Goal: Task Accomplishment & Management: Use online tool/utility

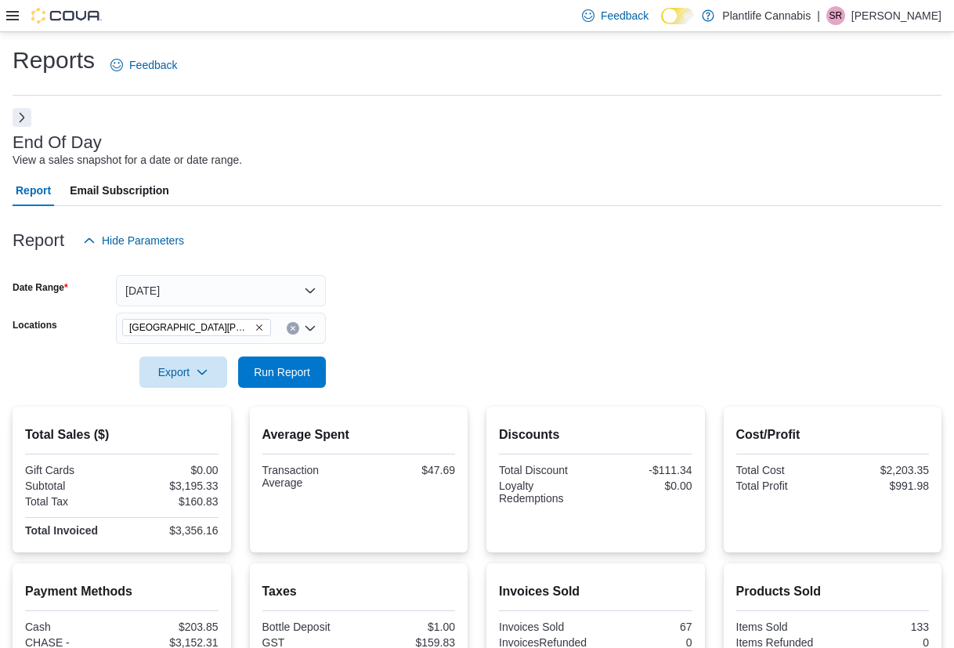
scroll to position [259, 0]
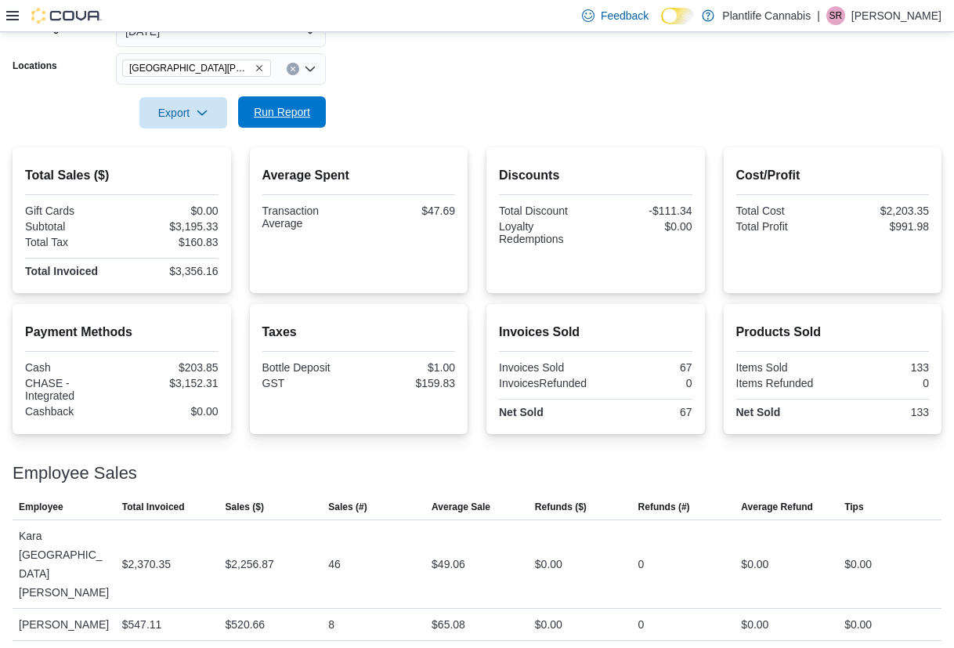
click at [271, 115] on span "Run Report" at bounding box center [282, 112] width 56 height 16
click at [271, 118] on span "Run Report" at bounding box center [282, 112] width 56 height 16
click at [293, 115] on span "Run Report" at bounding box center [282, 112] width 56 height 16
click at [308, 109] on span "Run Report" at bounding box center [282, 112] width 56 height 16
click at [280, 123] on span "Run Report" at bounding box center [282, 111] width 69 height 31
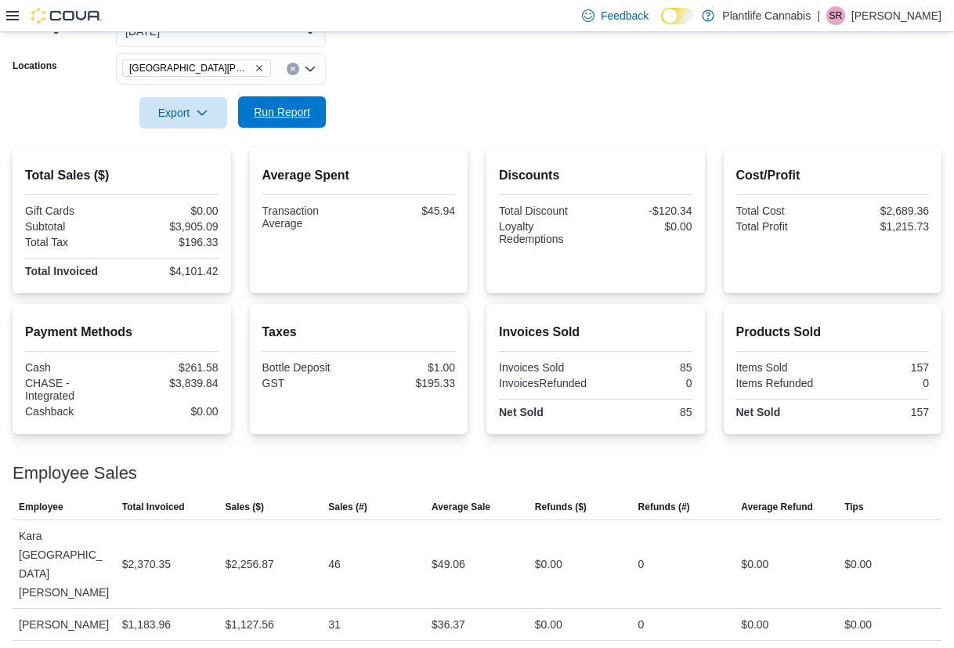
click at [298, 103] on span "Run Report" at bounding box center [282, 111] width 69 height 31
click at [377, 126] on form "Date Range Today Locations Fort McMurray - Eagle Ridge Export Run Report" at bounding box center [477, 63] width 929 height 132
click at [323, 117] on button "Run Report" at bounding box center [282, 111] width 88 height 31
click at [280, 112] on span "Run Report" at bounding box center [282, 112] width 56 height 16
click at [266, 102] on span "Run Report" at bounding box center [282, 111] width 69 height 31
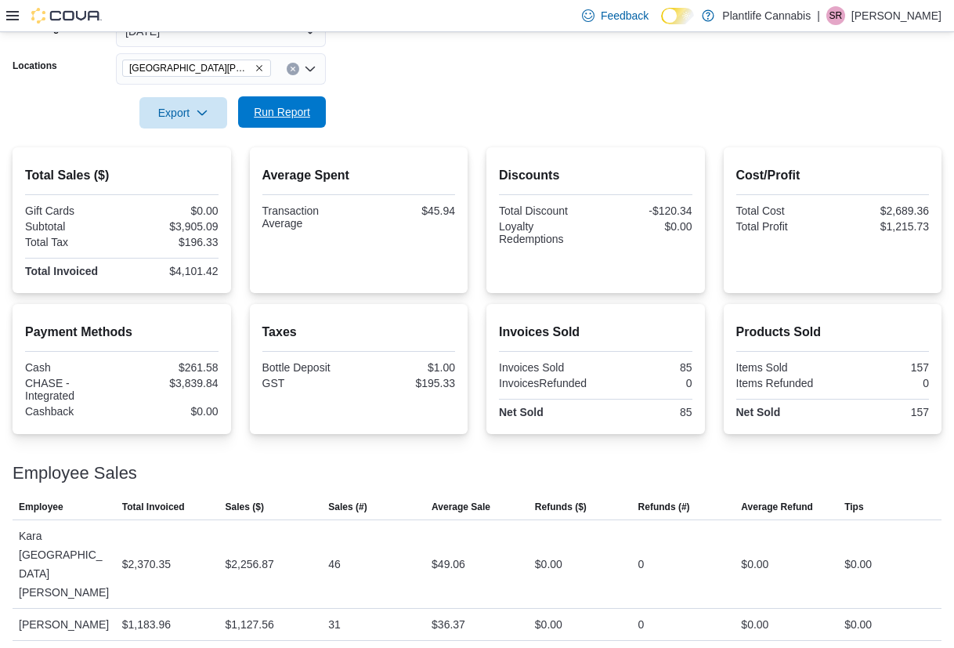
click at [270, 99] on span "Run Report" at bounding box center [282, 111] width 69 height 31
click at [296, 122] on span "Run Report" at bounding box center [282, 111] width 69 height 31
click at [293, 103] on span "Run Report" at bounding box center [282, 111] width 69 height 31
click at [521, 141] on div at bounding box center [477, 137] width 929 height 19
click at [279, 101] on span "Run Report" at bounding box center [282, 111] width 69 height 31
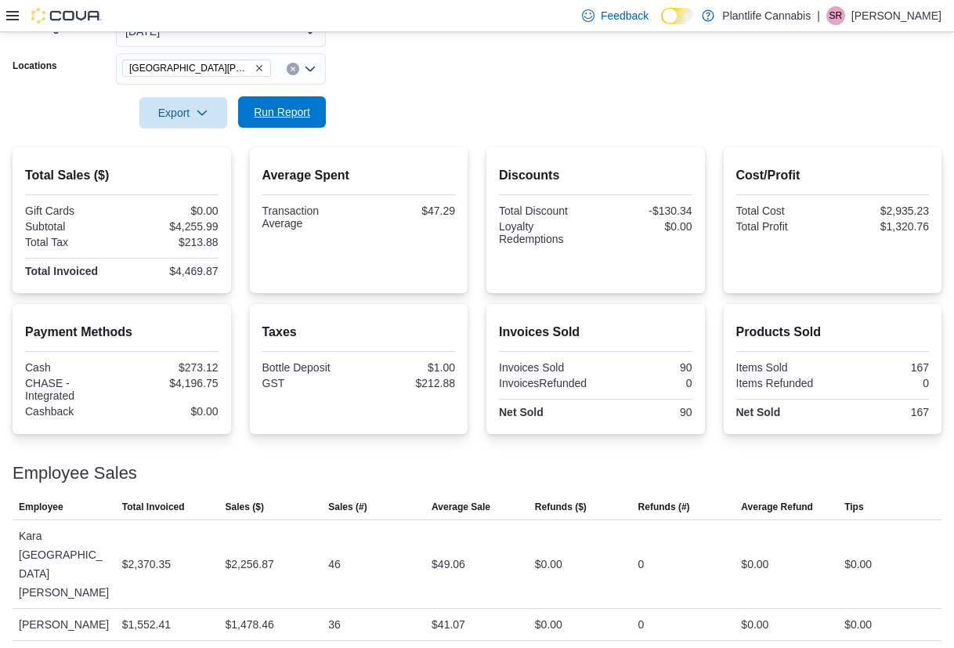
click at [300, 111] on span "Run Report" at bounding box center [282, 112] width 56 height 16
click at [293, 126] on span "Run Report" at bounding box center [282, 111] width 69 height 31
click at [313, 107] on span "Run Report" at bounding box center [282, 111] width 69 height 31
click at [296, 117] on span "Run Report" at bounding box center [282, 112] width 56 height 16
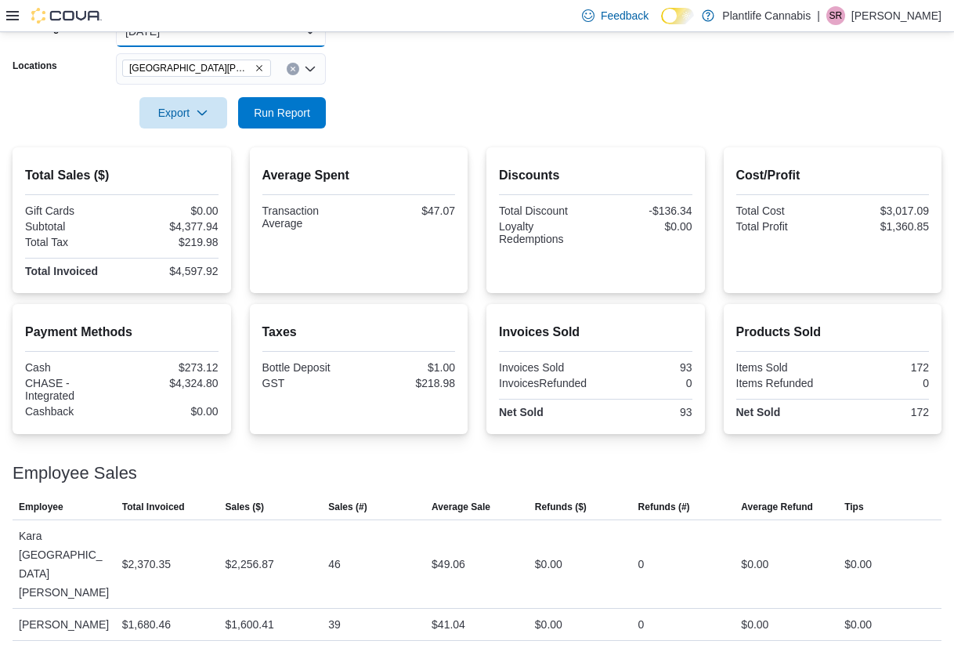
click at [278, 42] on button "Today" at bounding box center [221, 31] width 210 height 31
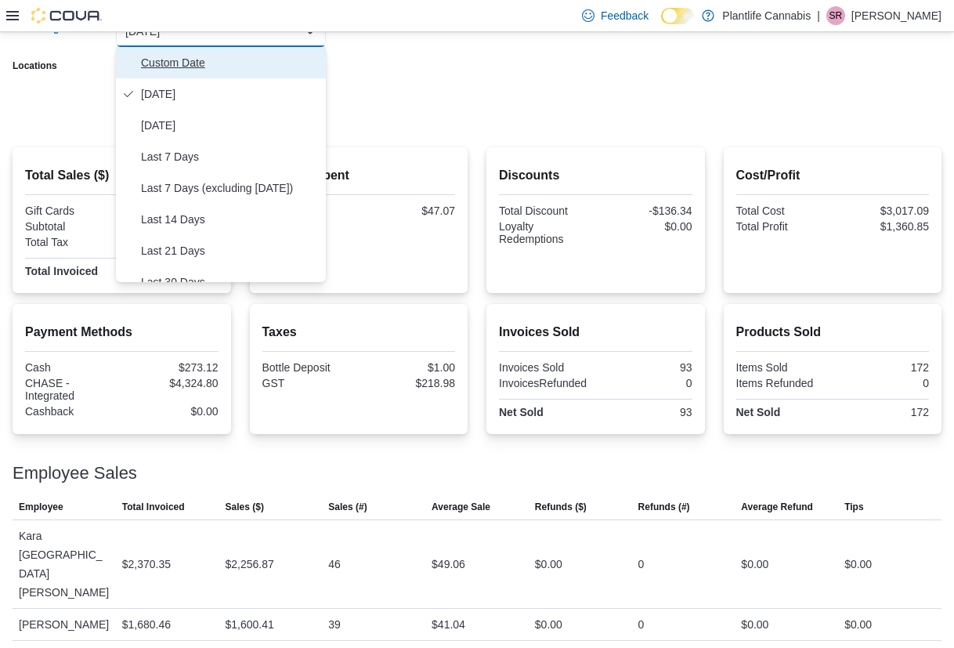
click at [216, 68] on span "Custom Date" at bounding box center [230, 62] width 179 height 19
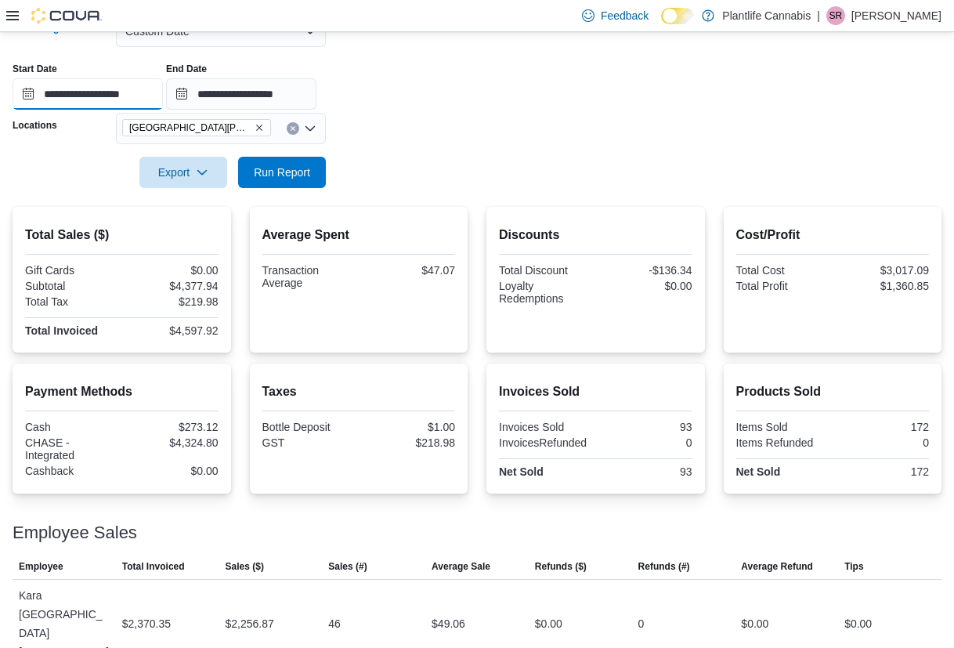
click at [152, 86] on input "**********" at bounding box center [88, 93] width 150 height 31
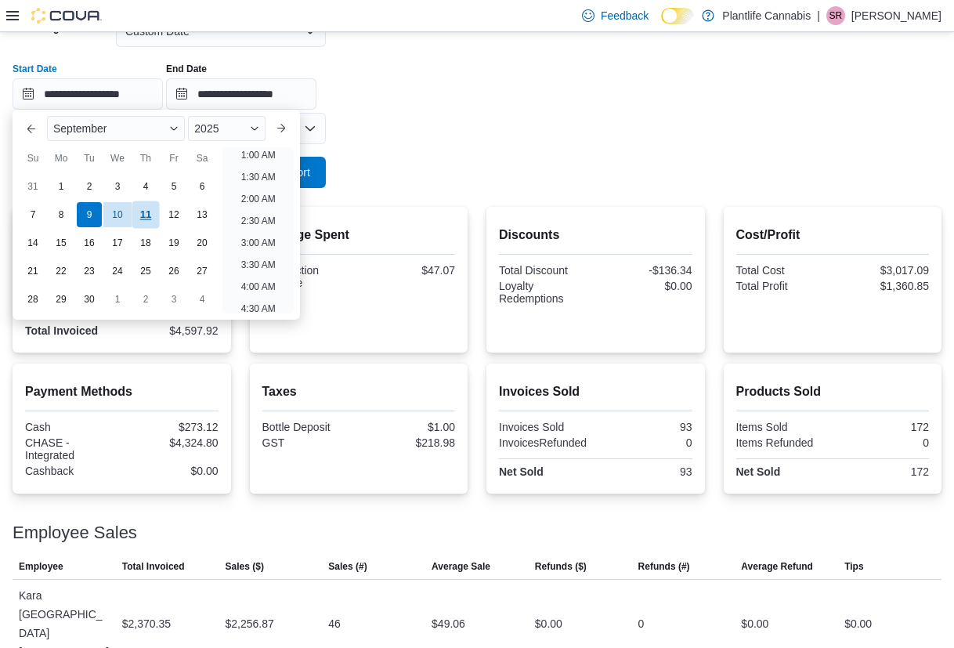
click at [154, 215] on div "11" at bounding box center [145, 214] width 27 height 27
type input "**********"
click at [477, 189] on div at bounding box center [477, 197] width 929 height 19
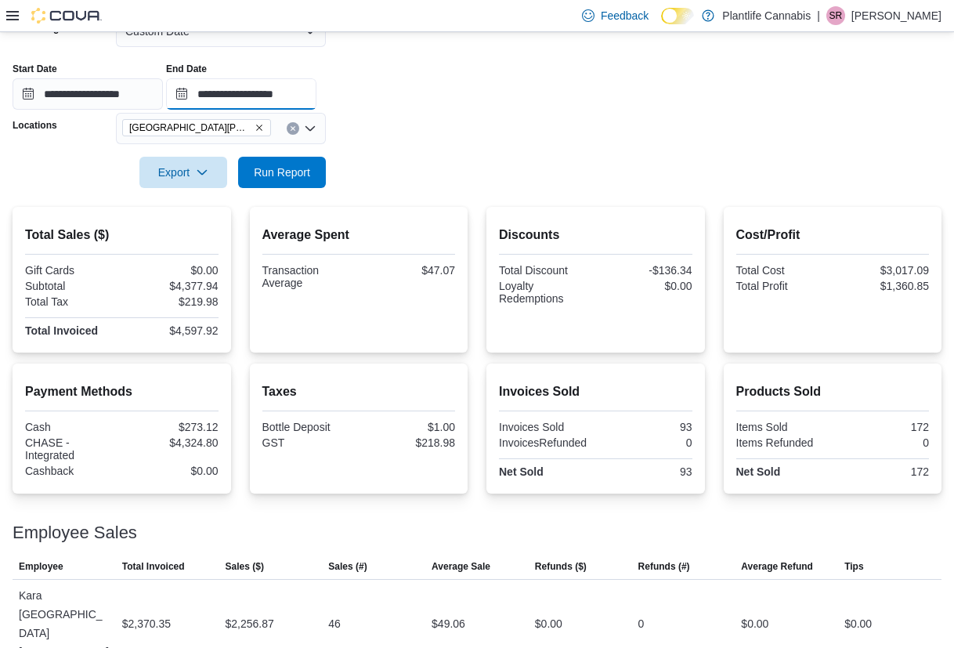
click at [306, 98] on input "**********" at bounding box center [241, 93] width 150 height 31
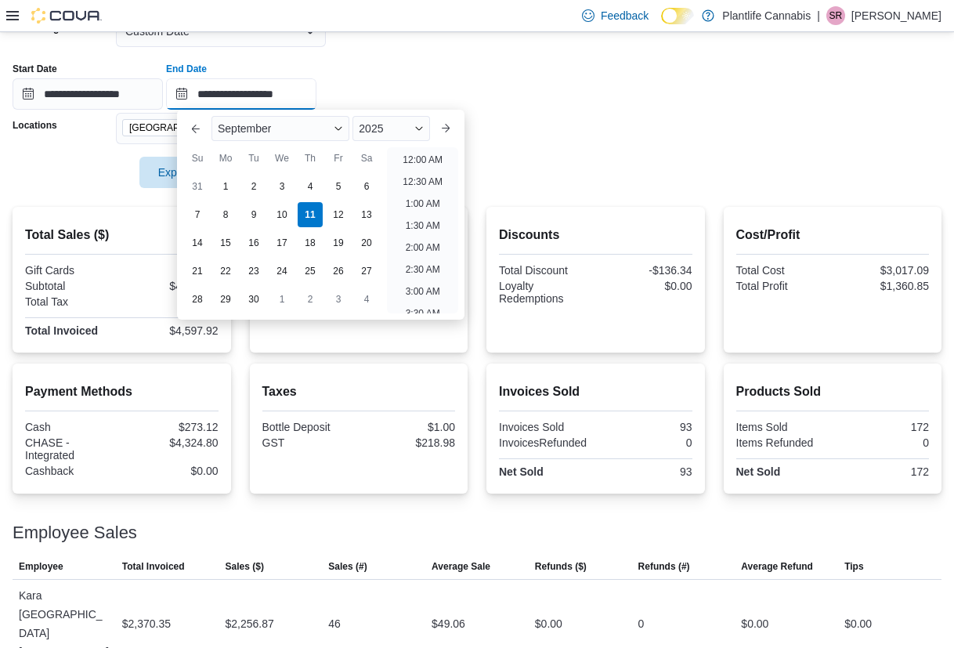
scroll to position [890, 0]
click at [432, 154] on li "8:00 PM" at bounding box center [423, 147] width 48 height 19
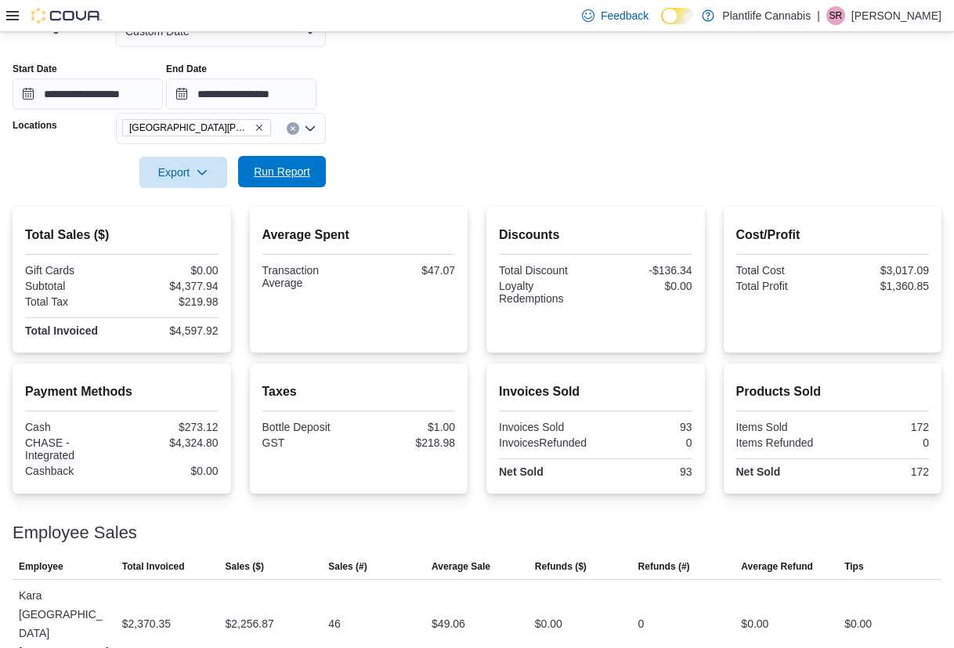
click at [291, 187] on span "Run Report" at bounding box center [282, 171] width 69 height 31
click at [296, 99] on input "**********" at bounding box center [241, 93] width 150 height 31
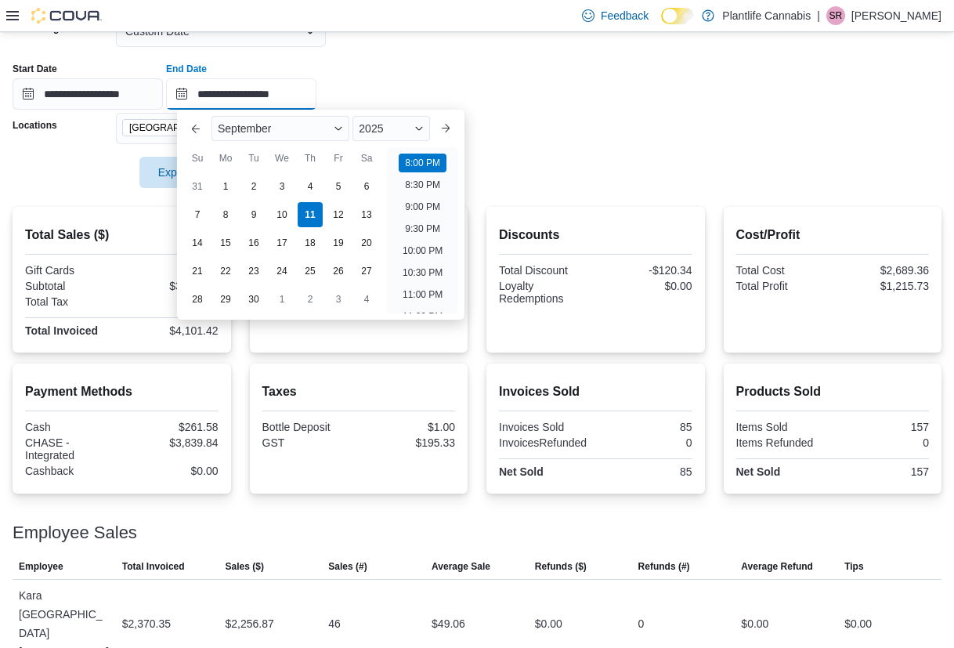
scroll to position [796, 0]
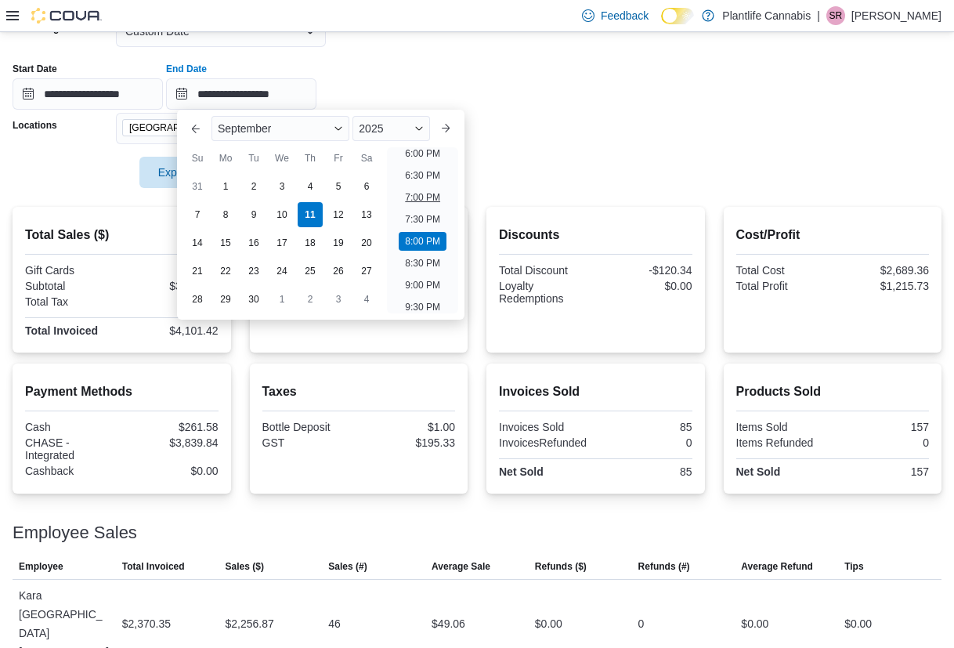
click at [420, 199] on li "7:00 PM" at bounding box center [423, 197] width 48 height 19
type input "**********"
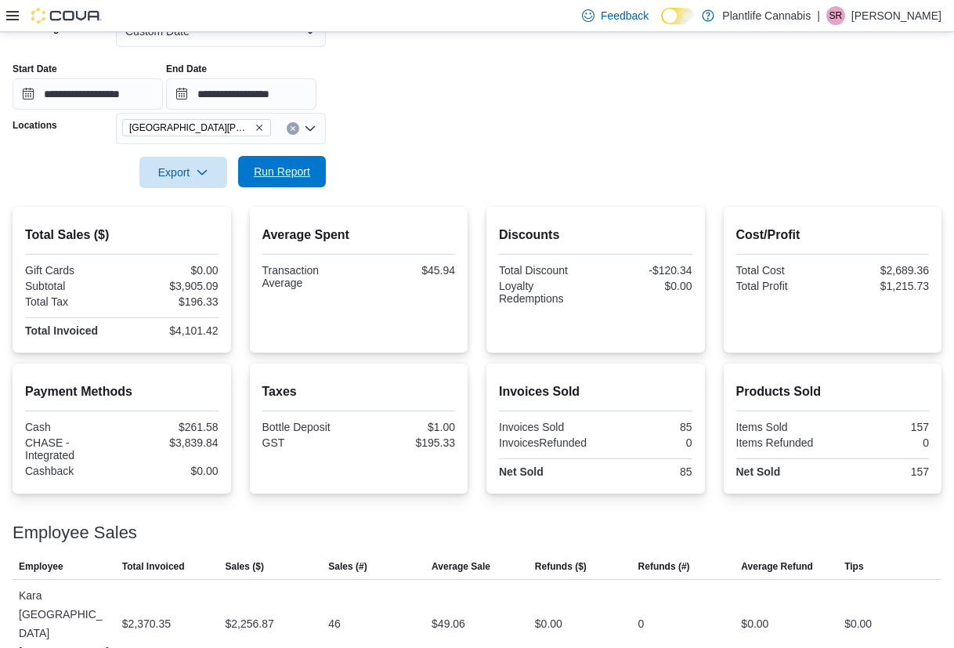
click at [298, 166] on span "Run Report" at bounding box center [282, 172] width 56 height 16
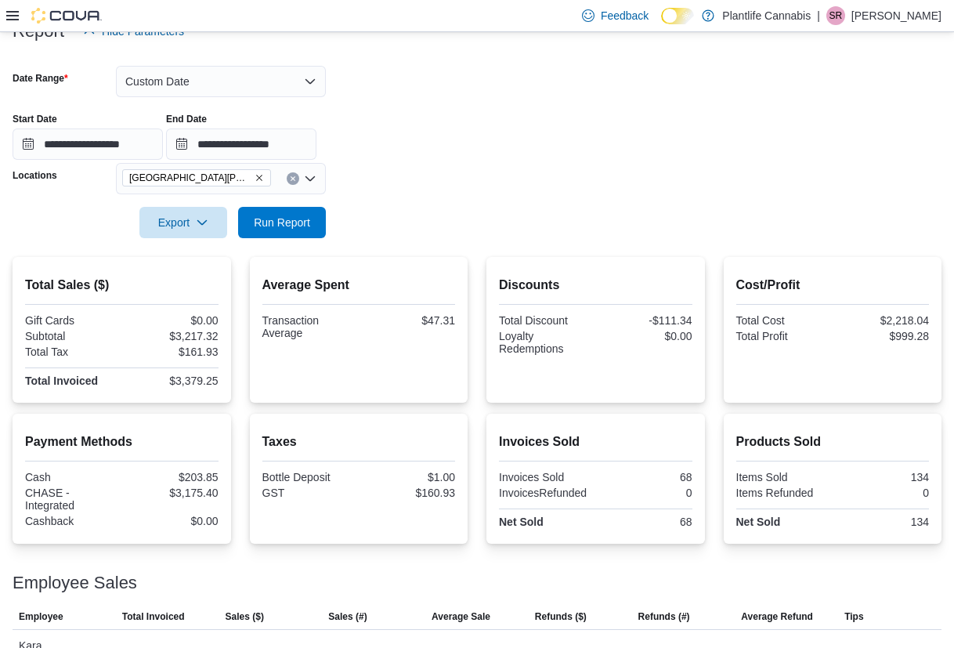
scroll to position [199, 0]
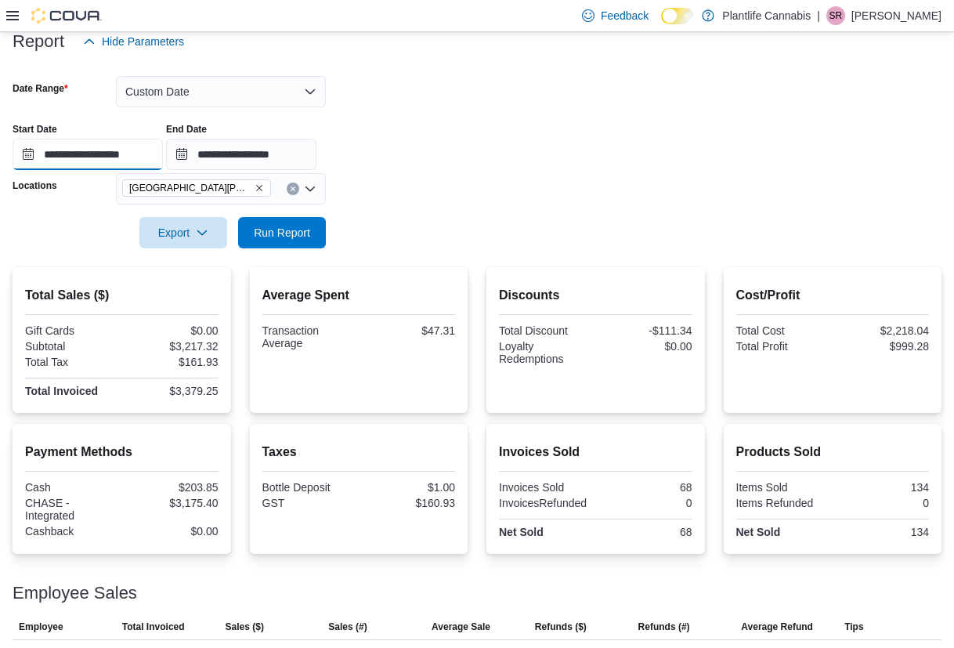
click at [139, 154] on input "**********" at bounding box center [88, 154] width 150 height 31
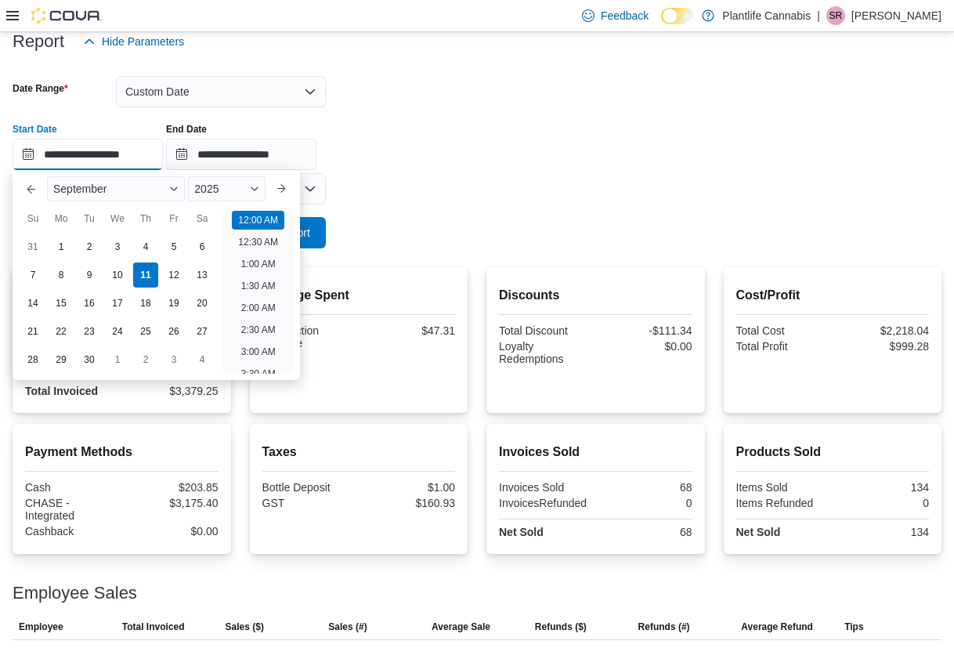
scroll to position [49, 0]
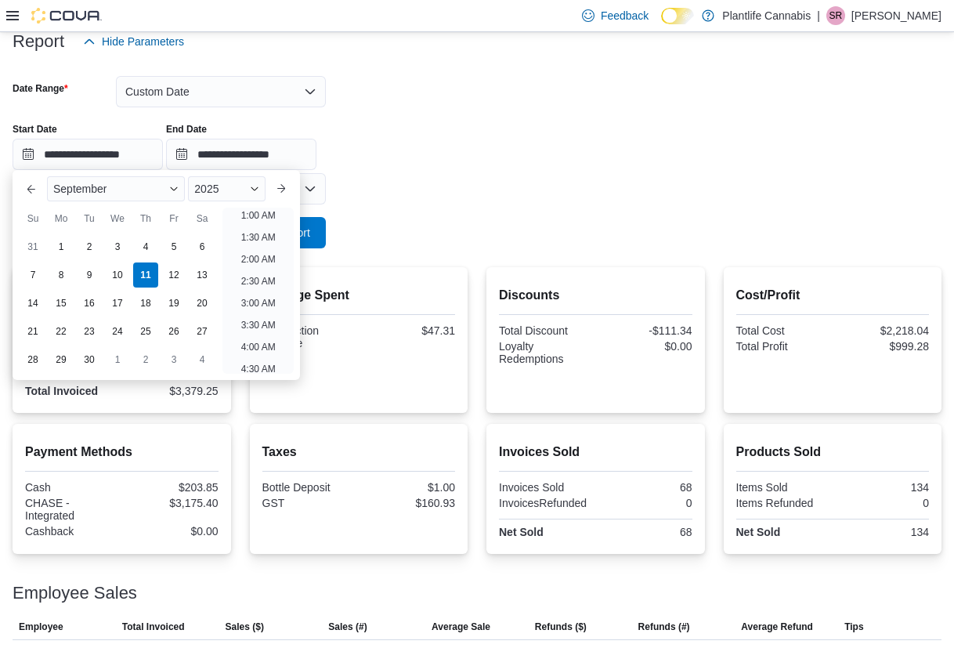
click at [215, 67] on div at bounding box center [477, 66] width 929 height 19
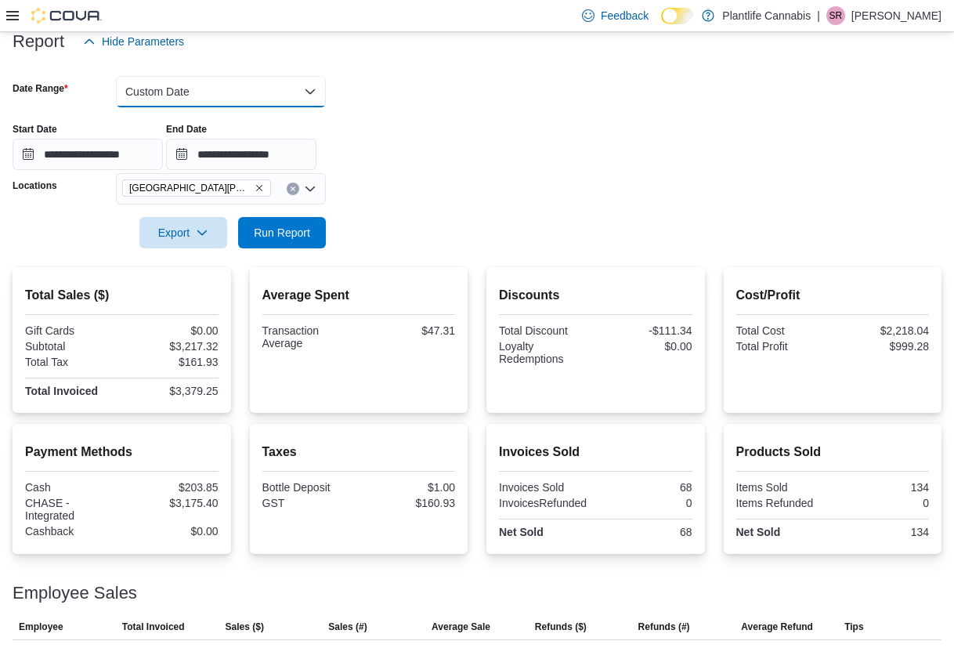
click at [215, 82] on button "Custom Date" at bounding box center [221, 91] width 210 height 31
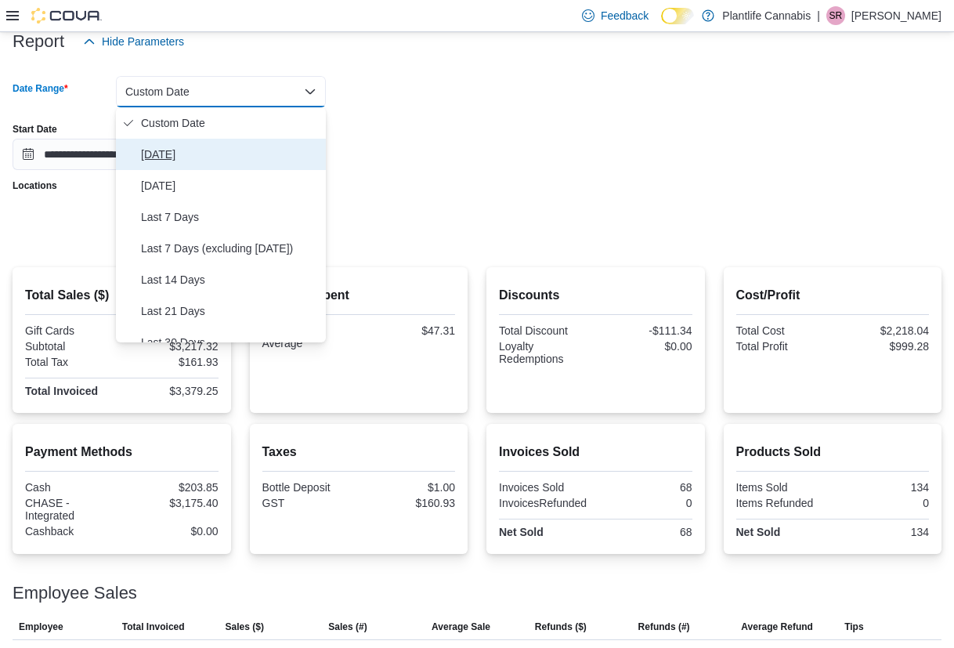
click at [187, 140] on button "Today" at bounding box center [221, 154] width 210 height 31
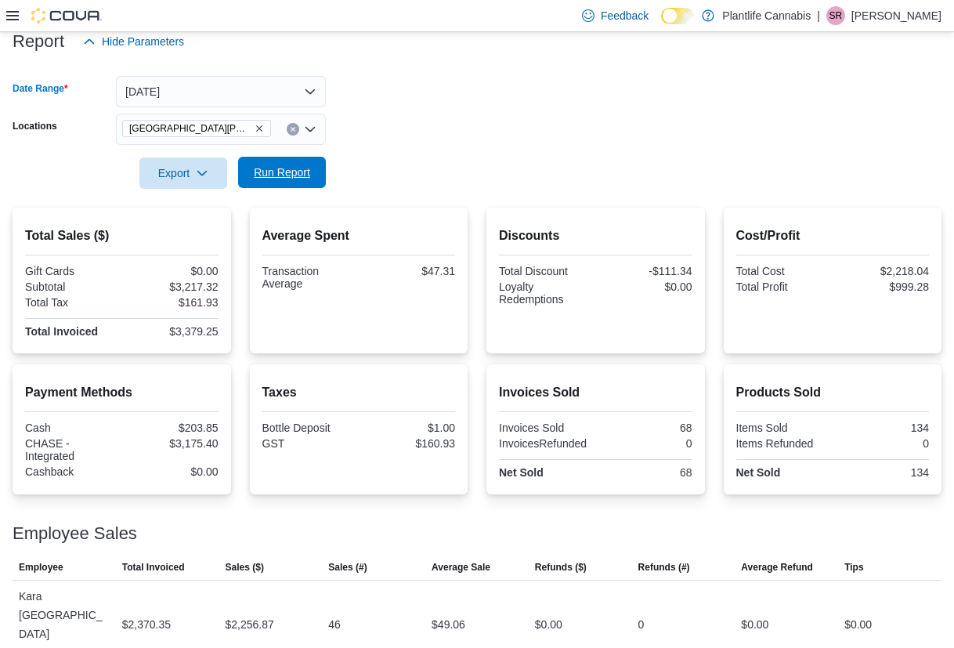
click at [258, 171] on span "Run Report" at bounding box center [282, 173] width 56 height 16
click at [362, 182] on form "Date Range Today Locations Fort McMurray - Eagle Ridge Export Run Report" at bounding box center [477, 123] width 929 height 132
click at [286, 175] on span "Run Report" at bounding box center [282, 173] width 56 height 16
click at [272, 180] on span "Run Report" at bounding box center [282, 173] width 56 height 16
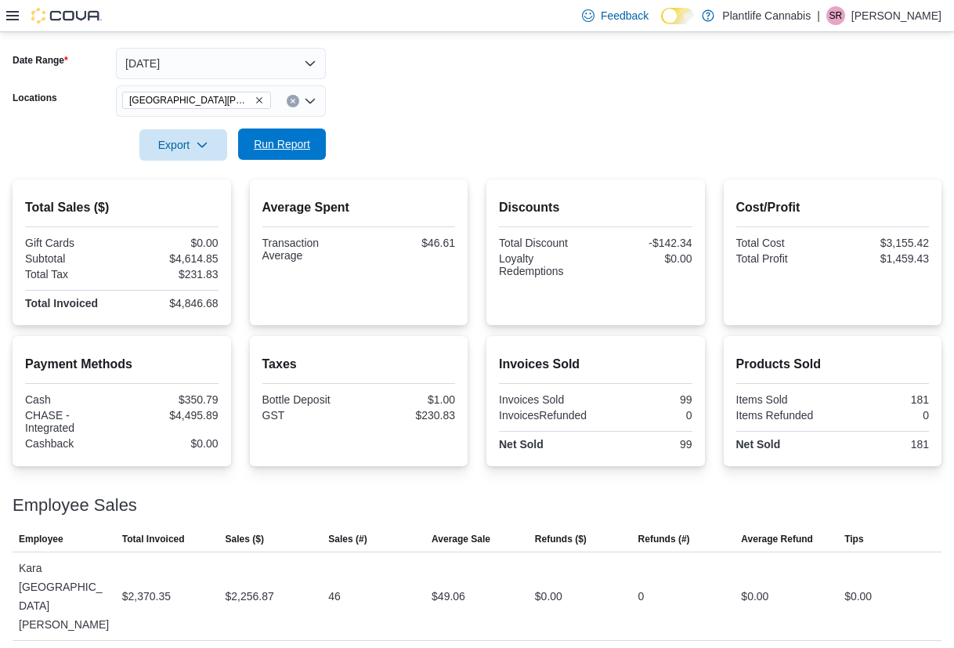
click at [291, 141] on span "Run Report" at bounding box center [282, 144] width 56 height 16
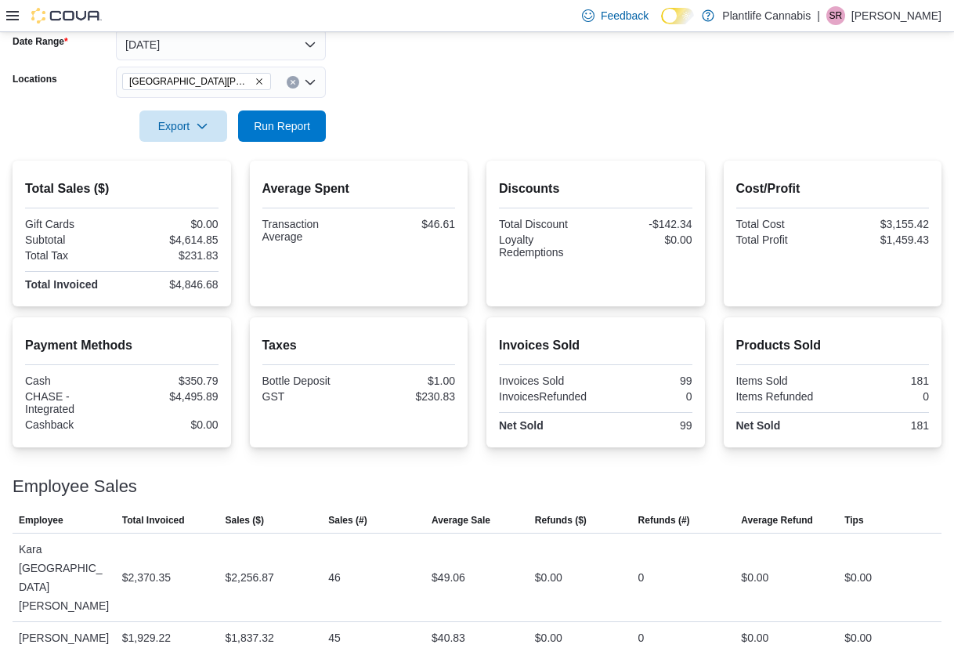
scroll to position [259, 0]
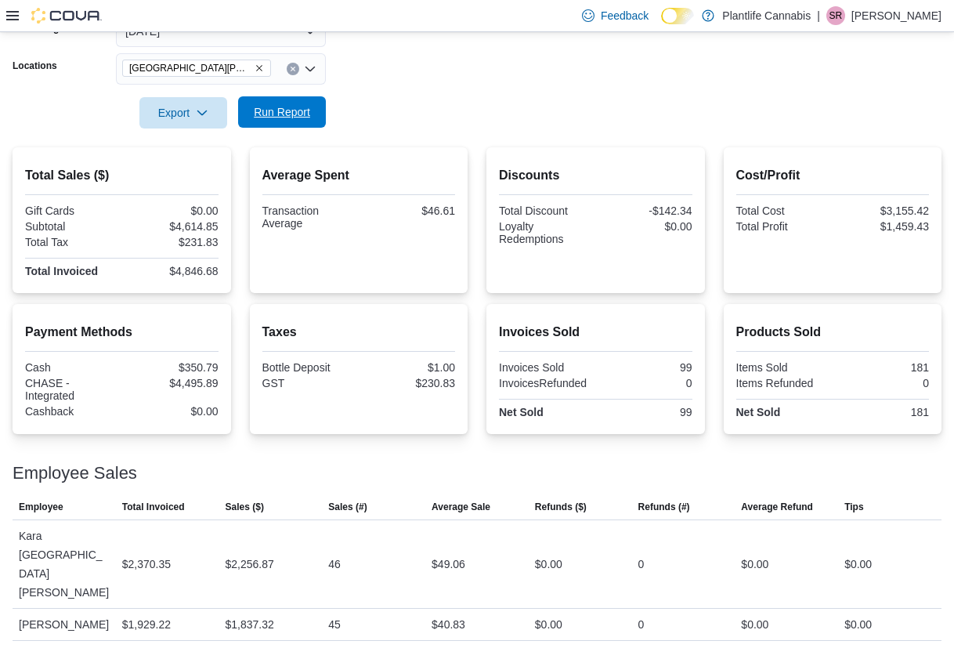
click at [256, 110] on span "Run Report" at bounding box center [282, 112] width 56 height 16
click at [304, 106] on span "Run Report" at bounding box center [282, 112] width 56 height 16
drag, startPoint x: 313, startPoint y: 121, endPoint x: 372, endPoint y: 119, distance: 59.6
click at [313, 121] on span "Run Report" at bounding box center [282, 112] width 69 height 31
click at [299, 110] on span "Run Report" at bounding box center [282, 112] width 56 height 16
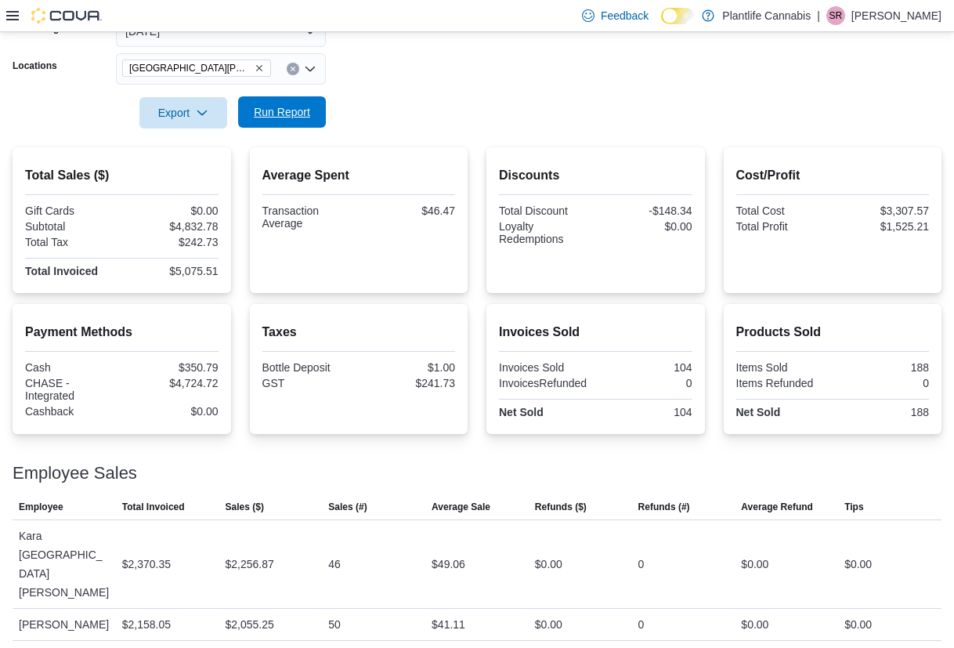
click at [299, 110] on span "Run Report" at bounding box center [282, 112] width 56 height 16
click at [399, 85] on div at bounding box center [477, 91] width 929 height 13
click at [300, 120] on span "Run Report" at bounding box center [282, 112] width 56 height 16
click at [403, 106] on form "Date Range Today Locations Fort McMurray - Eagle Ridge Export Run Report" at bounding box center [477, 63] width 929 height 132
click at [314, 107] on span "Run Report" at bounding box center [282, 111] width 69 height 31
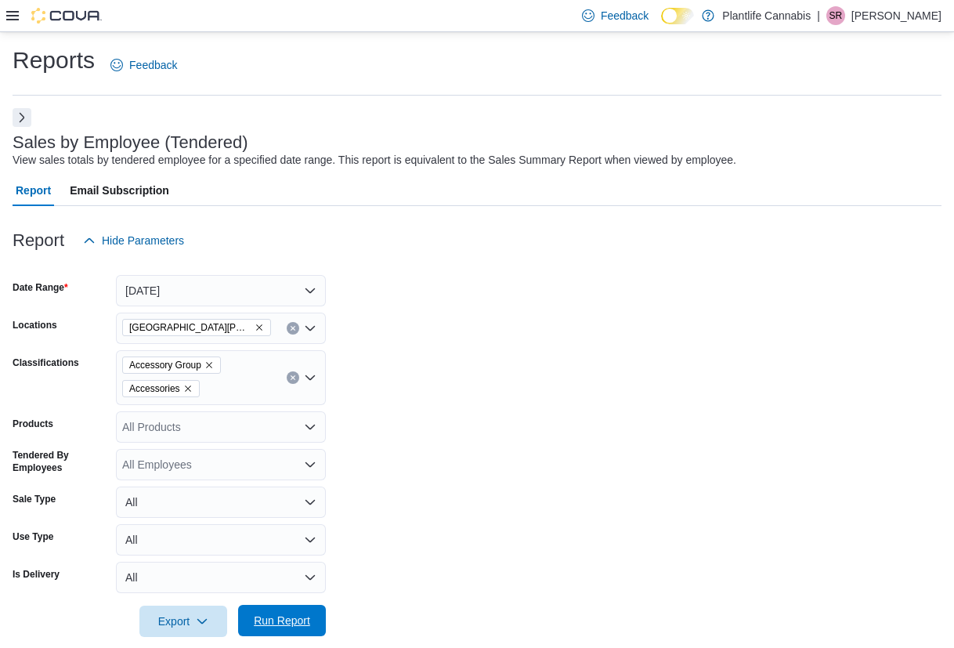
scroll to position [256, 0]
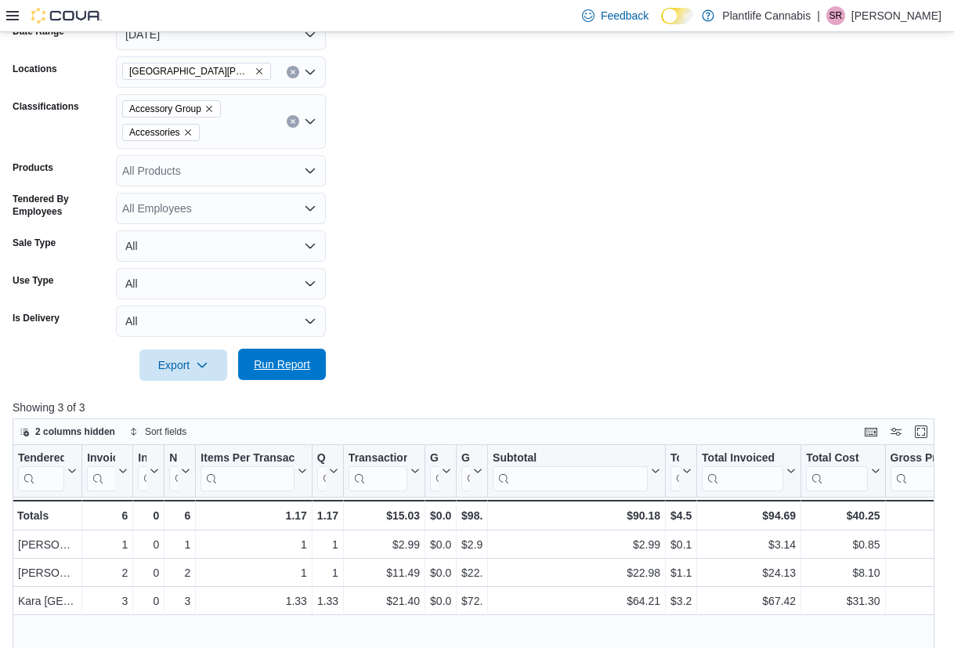
click at [317, 367] on button "Run Report" at bounding box center [282, 364] width 88 height 31
click at [265, 366] on span "Run Report" at bounding box center [282, 364] width 56 height 16
click at [318, 355] on button "Run Report" at bounding box center [282, 364] width 88 height 31
click at [315, 370] on span "Run Report" at bounding box center [282, 364] width 69 height 31
click at [295, 356] on span "Run Report" at bounding box center [282, 364] width 69 height 31
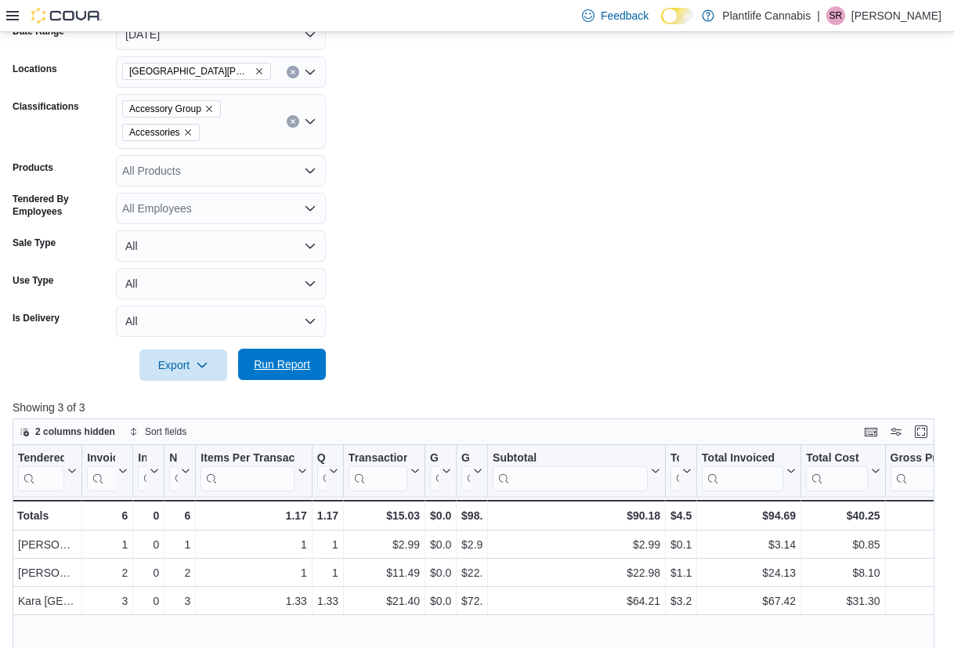
click at [290, 374] on span "Run Report" at bounding box center [282, 364] width 69 height 31
click at [275, 361] on span "Run Report" at bounding box center [282, 364] width 56 height 16
click at [295, 370] on span "Run Report" at bounding box center [282, 364] width 56 height 16
click at [252, 45] on button "Today" at bounding box center [221, 34] width 210 height 31
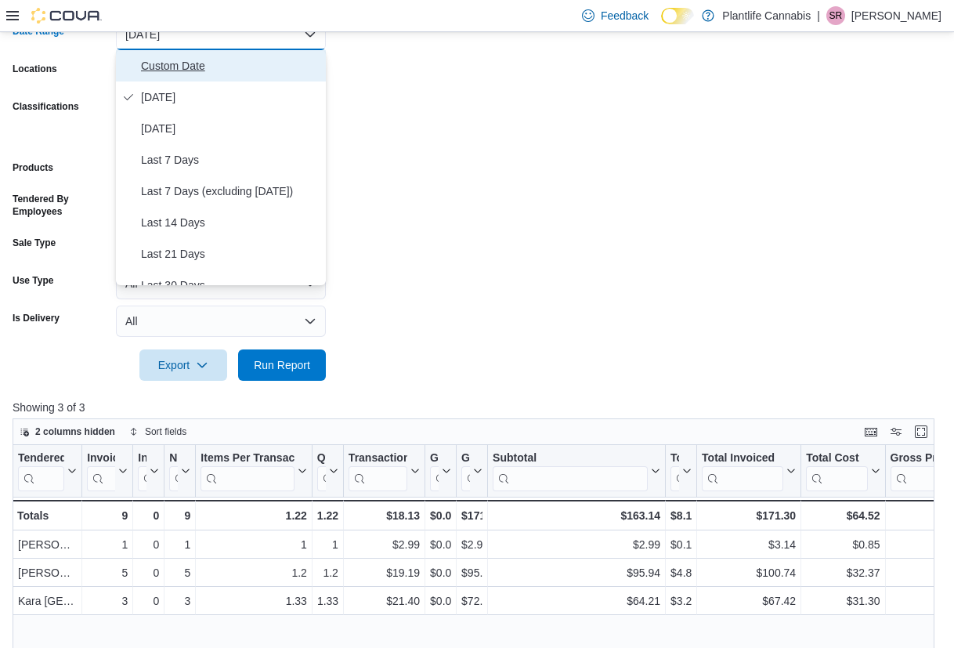
click at [207, 69] on span "Custom Date" at bounding box center [230, 65] width 179 height 19
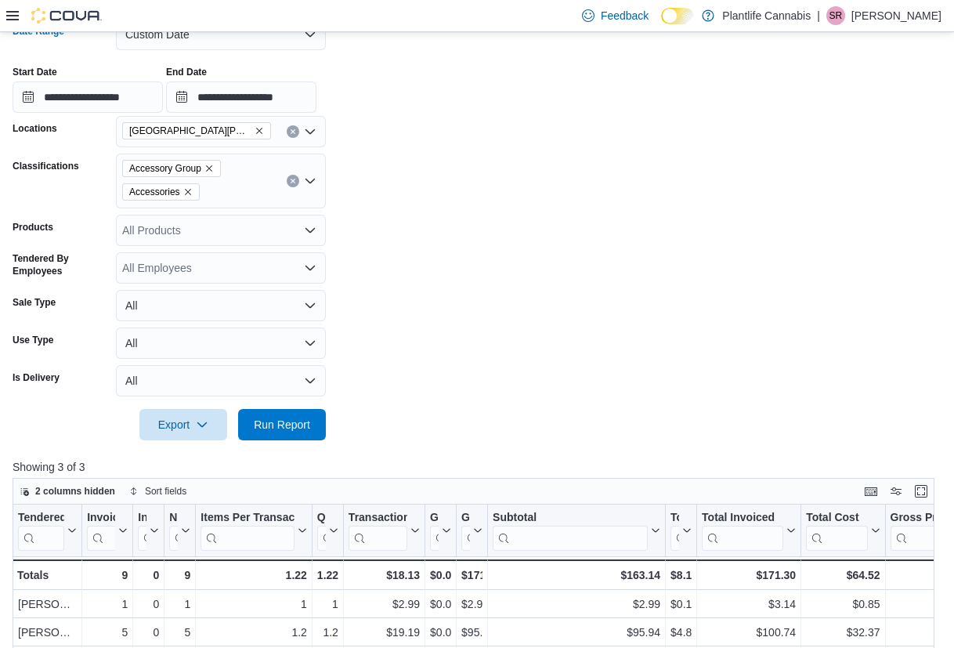
drag, startPoint x: 494, startPoint y: 227, endPoint x: 461, endPoint y: 259, distance: 46.5
click at [494, 231] on form "**********" at bounding box center [477, 220] width 929 height 440
drag, startPoint x: 305, startPoint y: 431, endPoint x: 358, endPoint y: 425, distance: 53.6
click at [306, 431] on span "Run Report" at bounding box center [282, 425] width 56 height 16
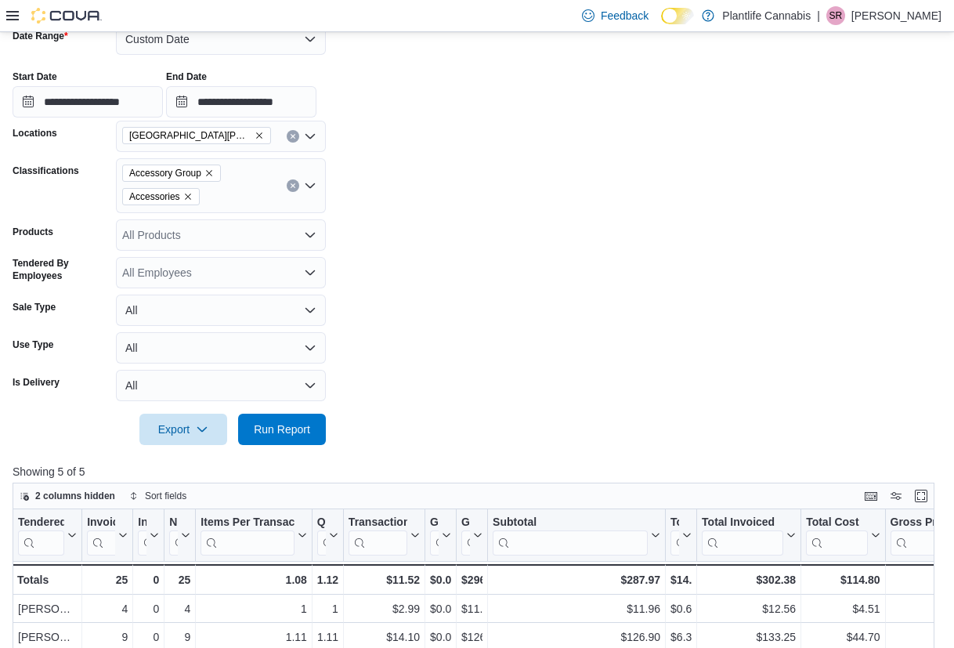
scroll to position [93, 0]
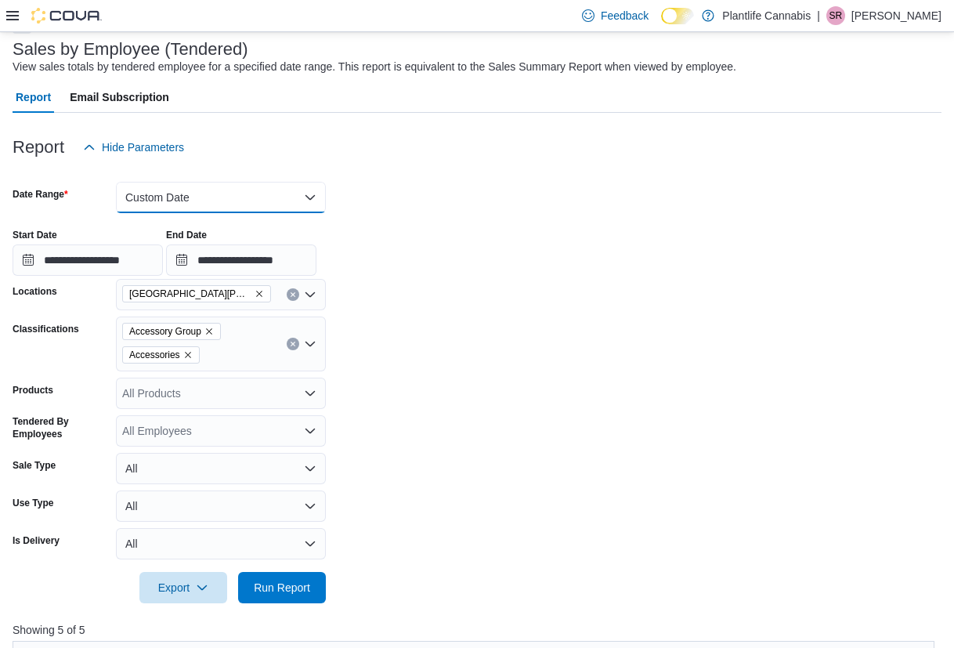
click at [211, 206] on button "Custom Date" at bounding box center [221, 197] width 210 height 31
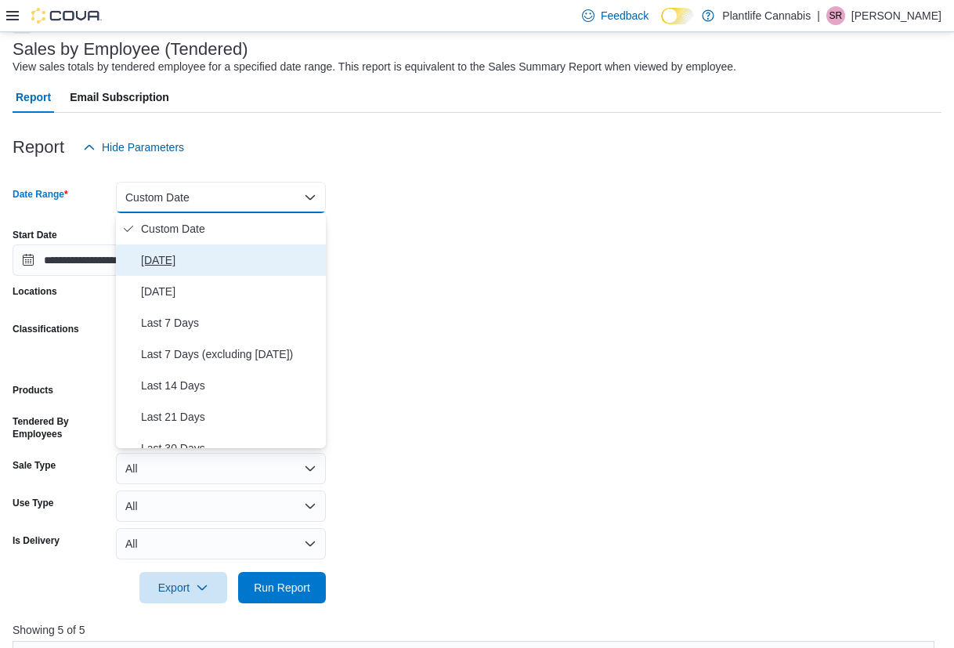
click at [177, 254] on span "Today" at bounding box center [230, 260] width 179 height 19
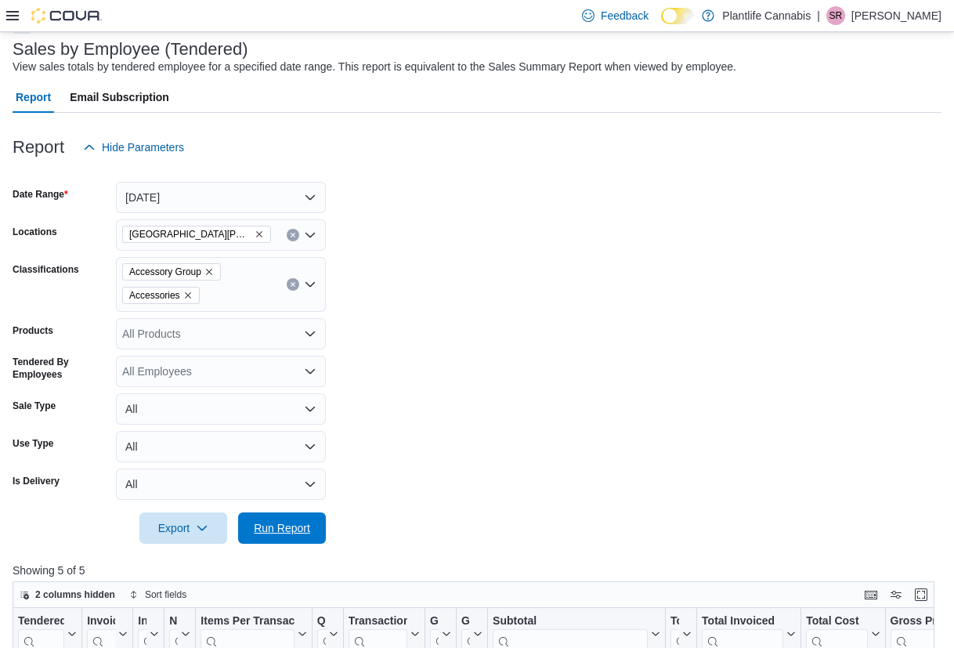
drag, startPoint x: 282, startPoint y: 518, endPoint x: 483, endPoint y: 355, distance: 259.0
click at [282, 518] on span "Run Report" at bounding box center [282, 527] width 69 height 31
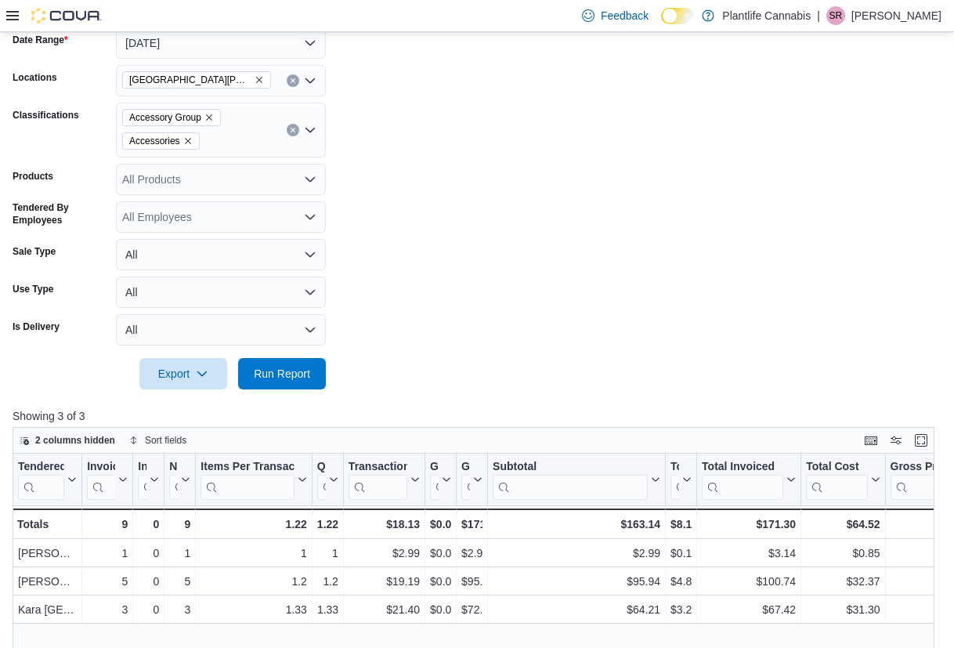
scroll to position [233, 0]
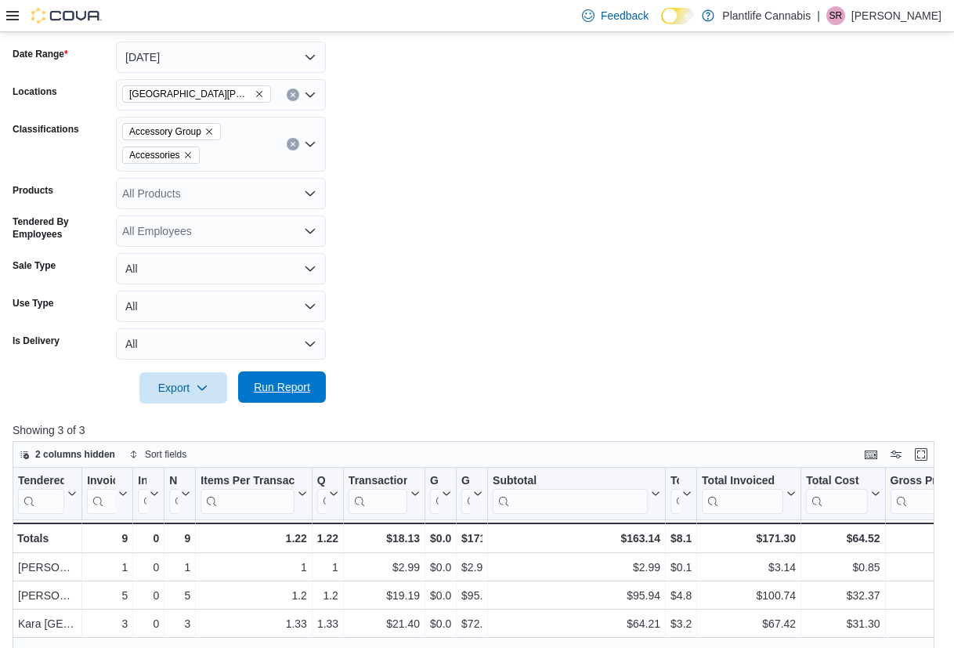
click at [320, 383] on button "Run Report" at bounding box center [282, 386] width 88 height 31
click at [269, 377] on span "Run Report" at bounding box center [282, 386] width 69 height 31
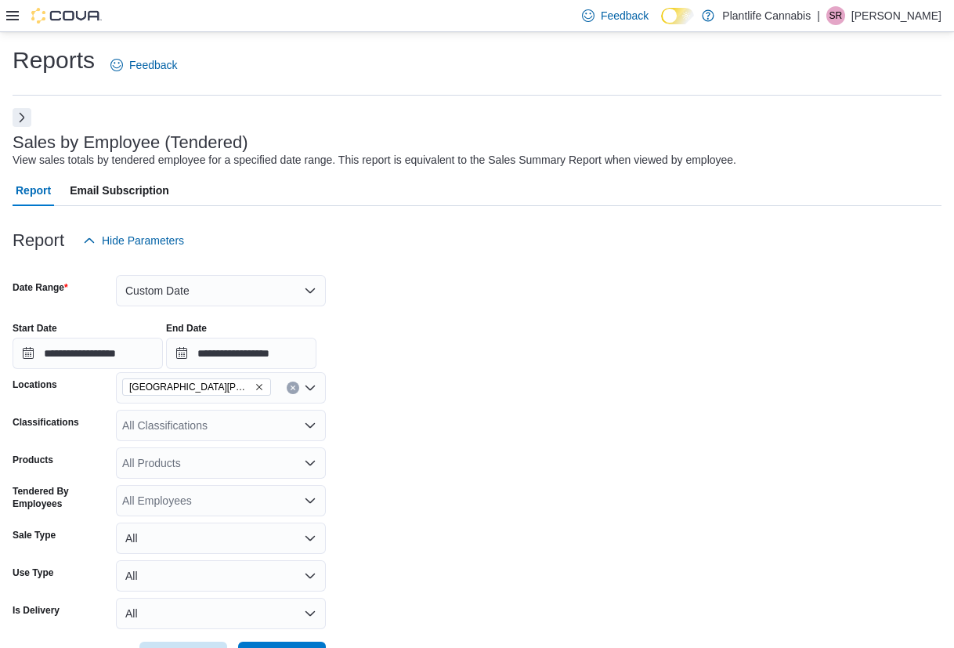
scroll to position [249, 0]
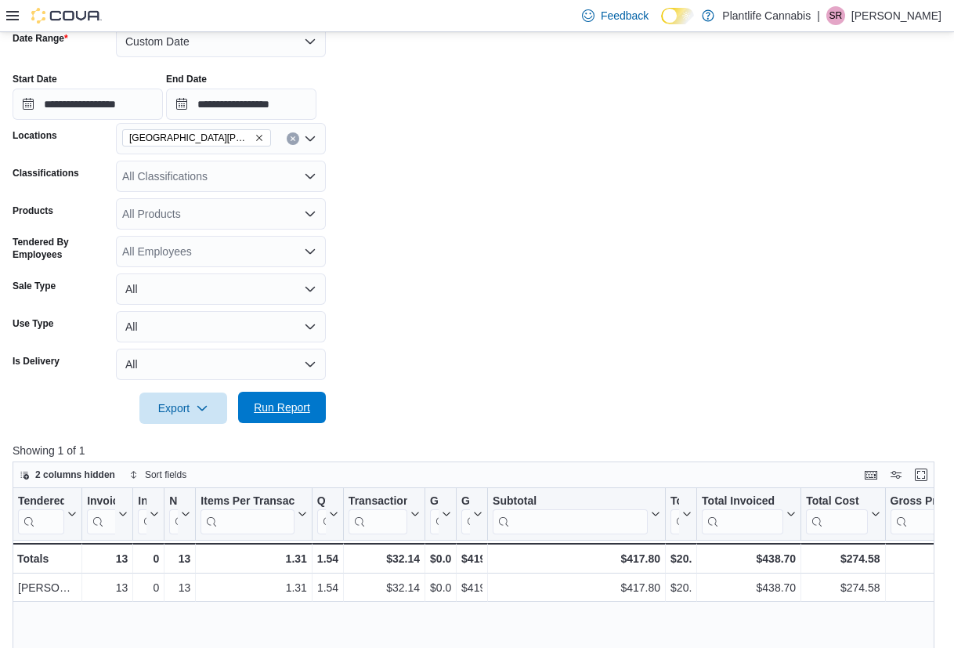
click at [255, 396] on span "Run Report" at bounding box center [282, 407] width 69 height 31
click at [266, 416] on span "Run Report" at bounding box center [282, 407] width 69 height 31
click at [316, 404] on button "Run Report" at bounding box center [282, 407] width 88 height 31
click at [148, 106] on input "**********" at bounding box center [88, 104] width 150 height 31
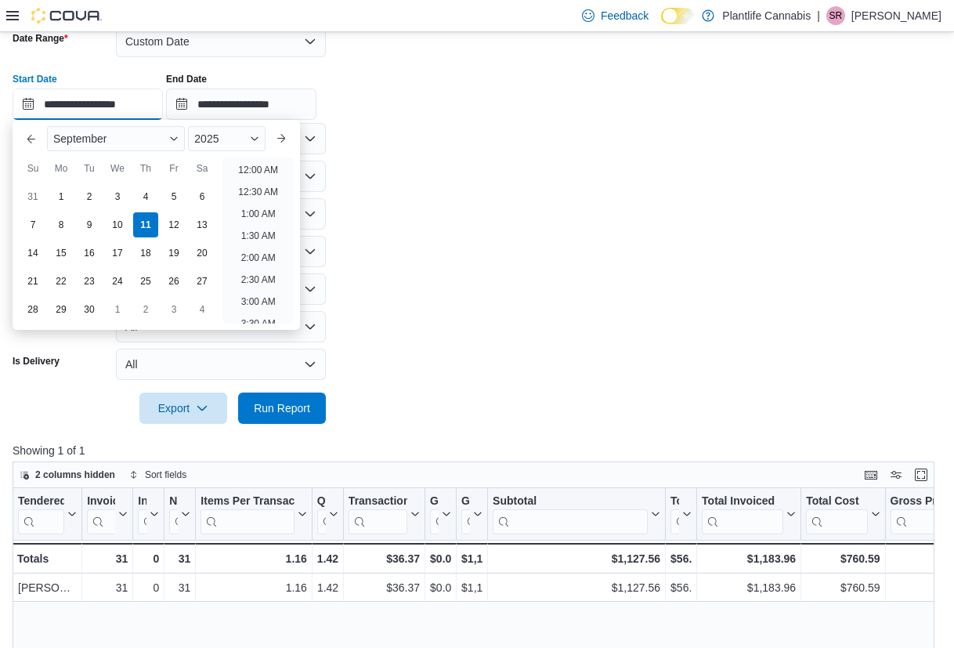
scroll to position [816, 0]
click at [269, 230] on li "8:00 PM" at bounding box center [258, 231] width 48 height 19
type input "**********"
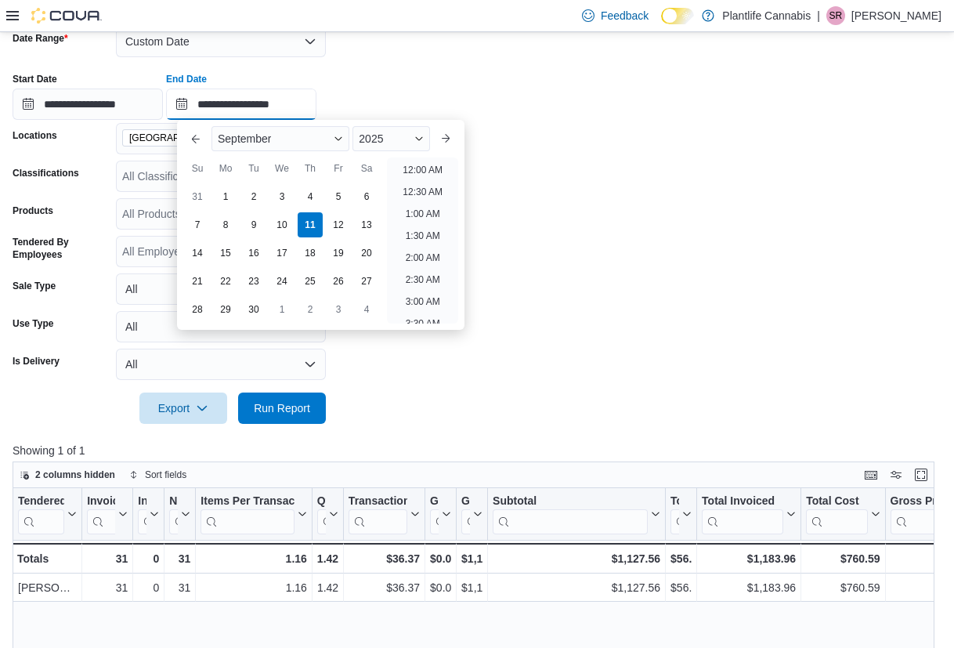
click at [280, 97] on input "**********" at bounding box center [241, 104] width 150 height 31
click at [427, 306] on li "11:30 PM" at bounding box center [422, 311] width 52 height 19
type input "**********"
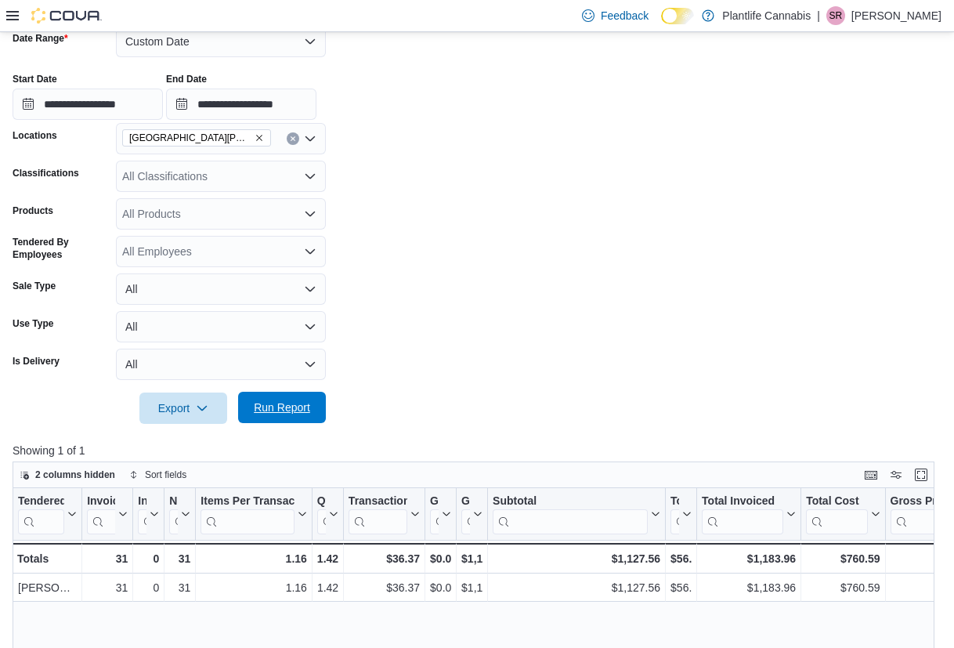
click at [265, 404] on span "Run Report" at bounding box center [282, 408] width 56 height 16
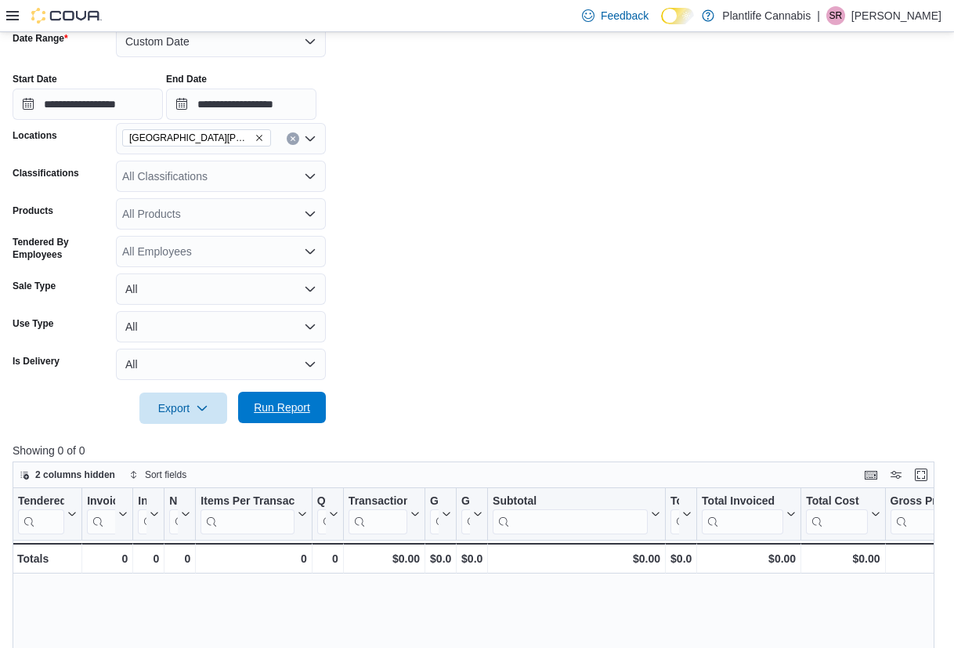
click at [292, 416] on span "Run Report" at bounding box center [282, 407] width 69 height 31
click at [254, 411] on span "Run Report" at bounding box center [282, 408] width 56 height 16
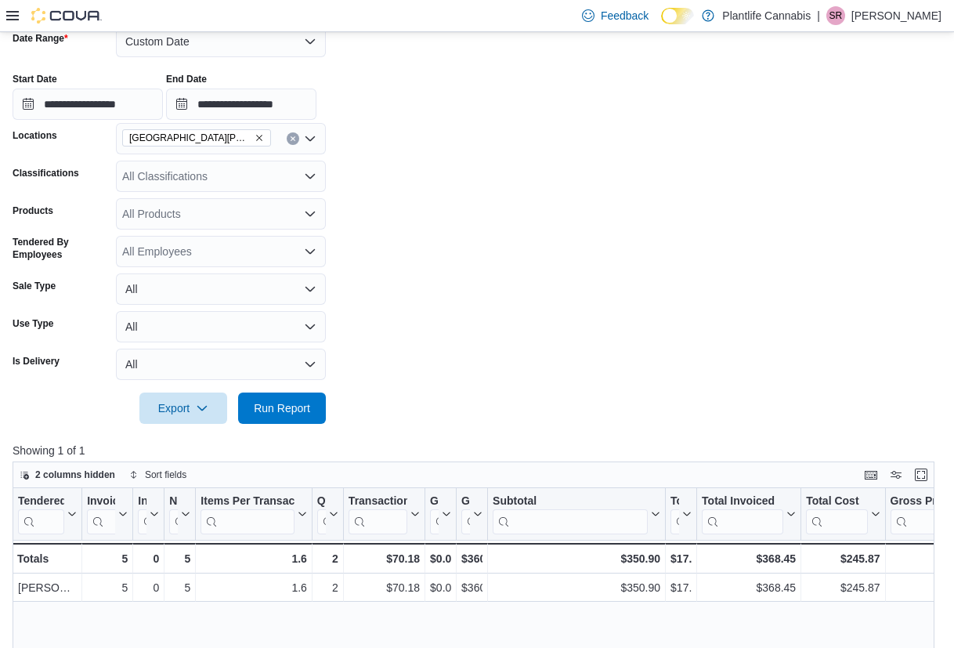
click at [287, 428] on div at bounding box center [477, 433] width 929 height 19
click at [287, 403] on span "Run Report" at bounding box center [282, 408] width 56 height 16
click at [293, 404] on span "Run Report" at bounding box center [282, 408] width 56 height 16
click at [267, 399] on span "Run Report" at bounding box center [282, 407] width 69 height 31
drag, startPoint x: 303, startPoint y: 404, endPoint x: 435, endPoint y: 236, distance: 213.7
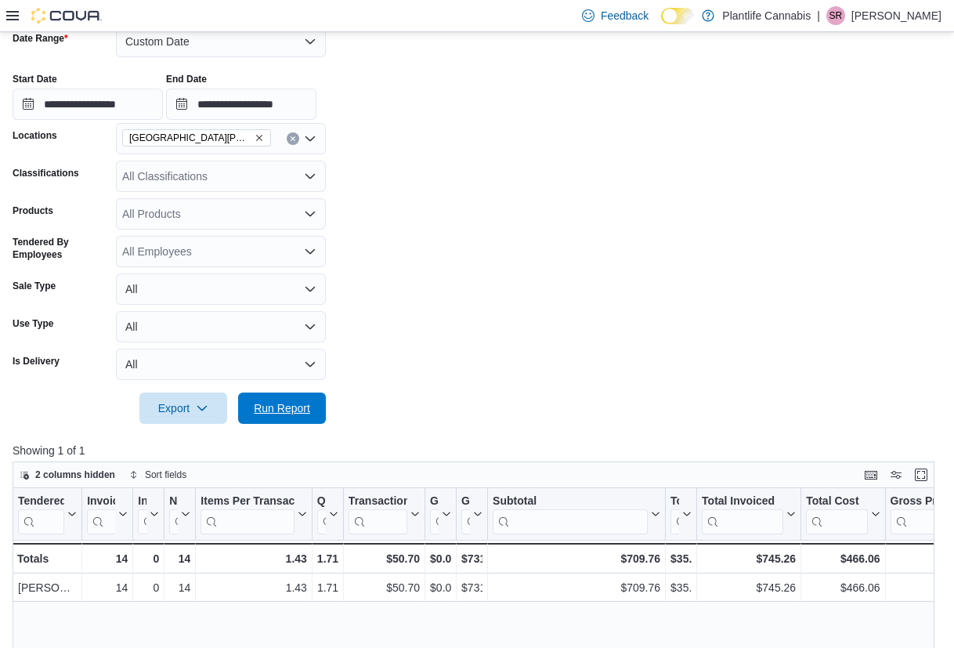
click at [303, 404] on span "Run Report" at bounding box center [282, 408] width 56 height 16
click at [306, 416] on span "Run Report" at bounding box center [282, 407] width 69 height 31
click at [277, 410] on span "Run Report" at bounding box center [282, 408] width 56 height 16
